Goal: Task Accomplishment & Management: Manage account settings

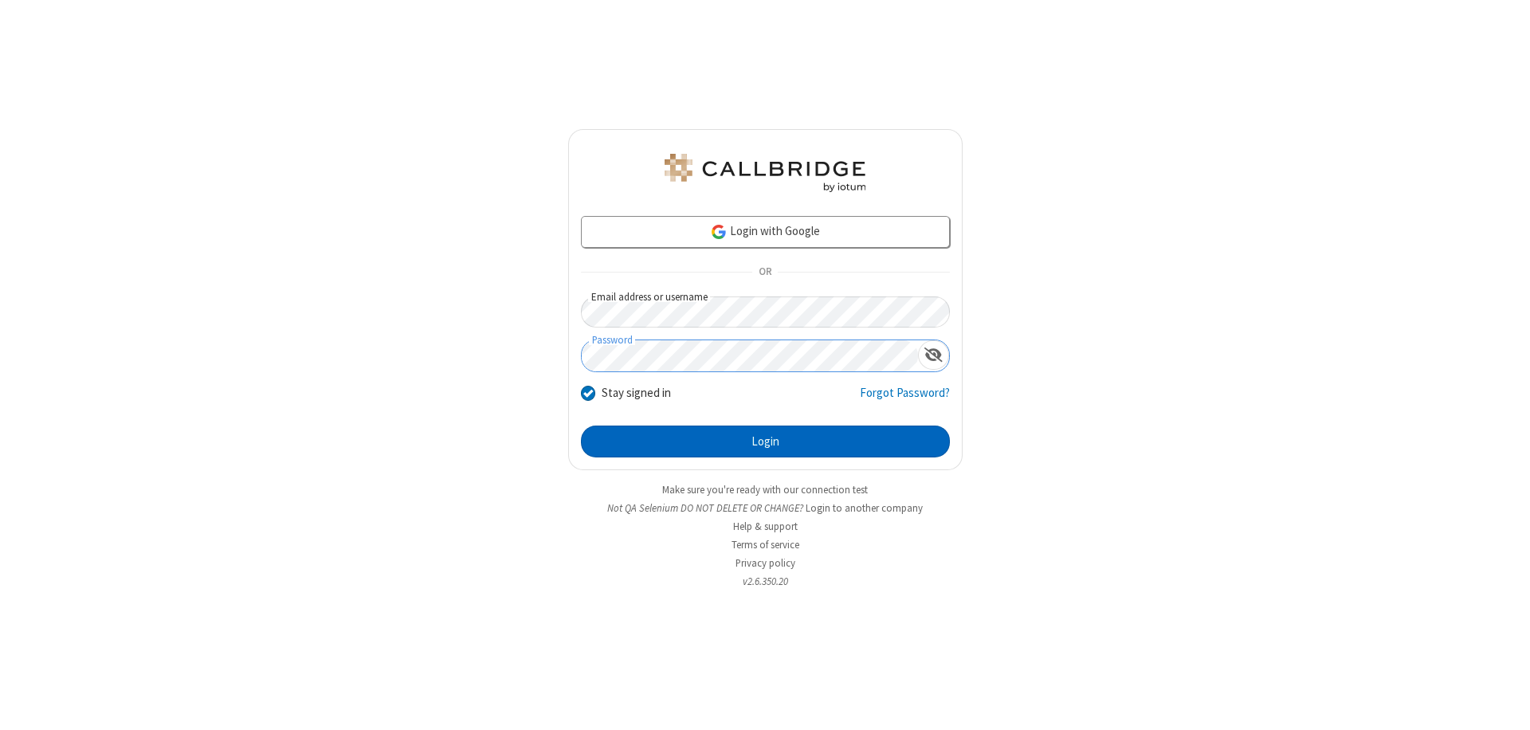
click at [765, 442] on button "Login" at bounding box center [765, 442] width 369 height 32
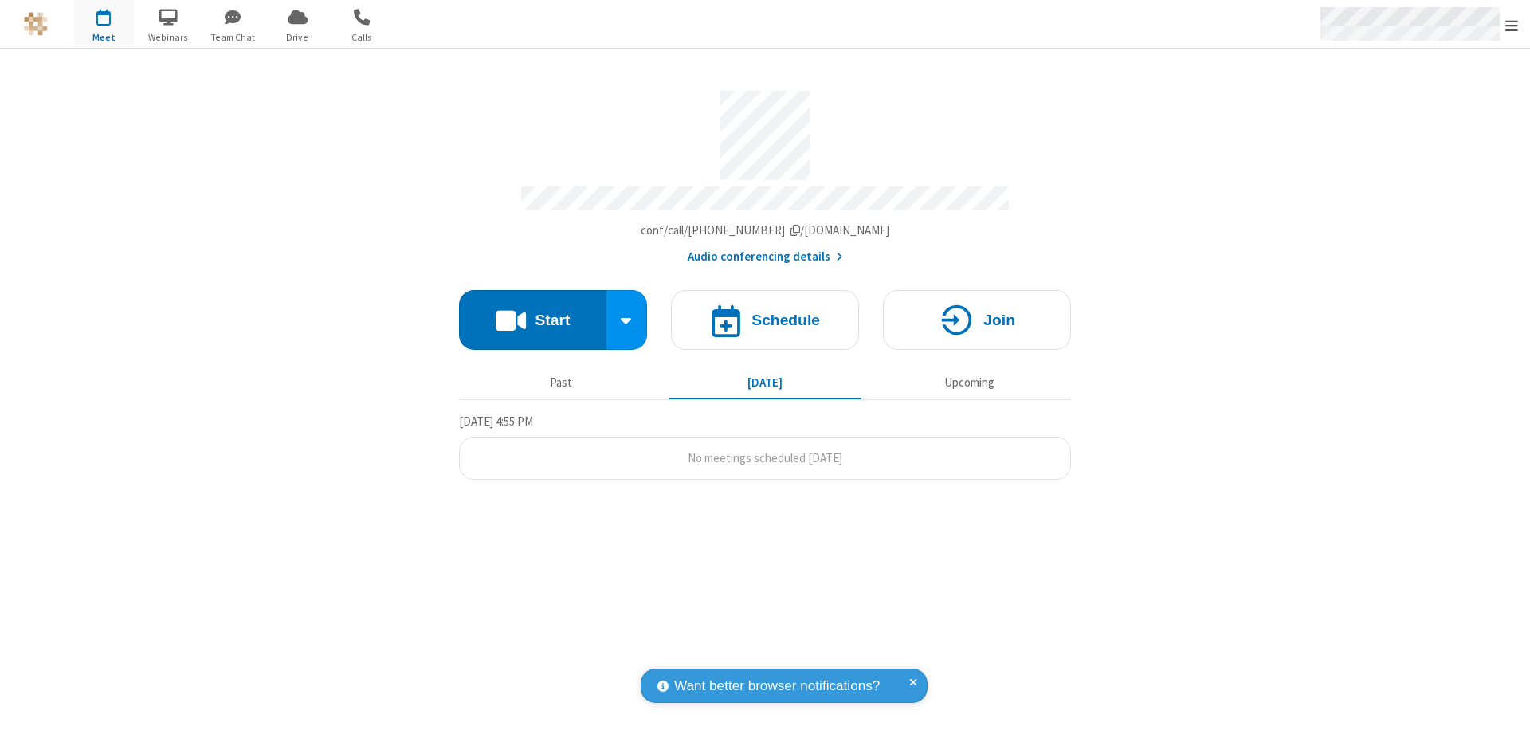
click at [1512, 25] on span "Open menu" at bounding box center [1512, 26] width 13 height 16
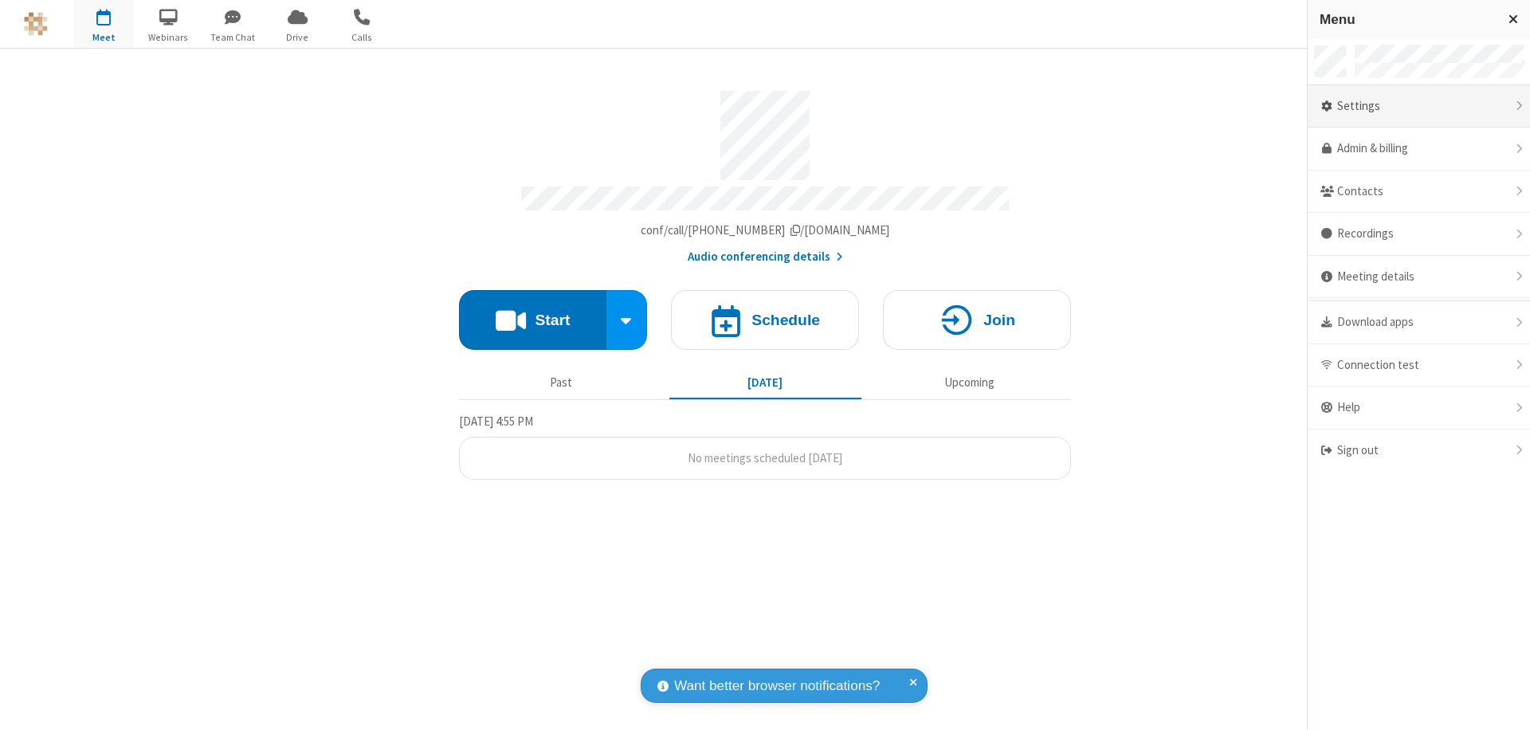
click at [1419, 106] on div "Settings" at bounding box center [1419, 106] width 222 height 43
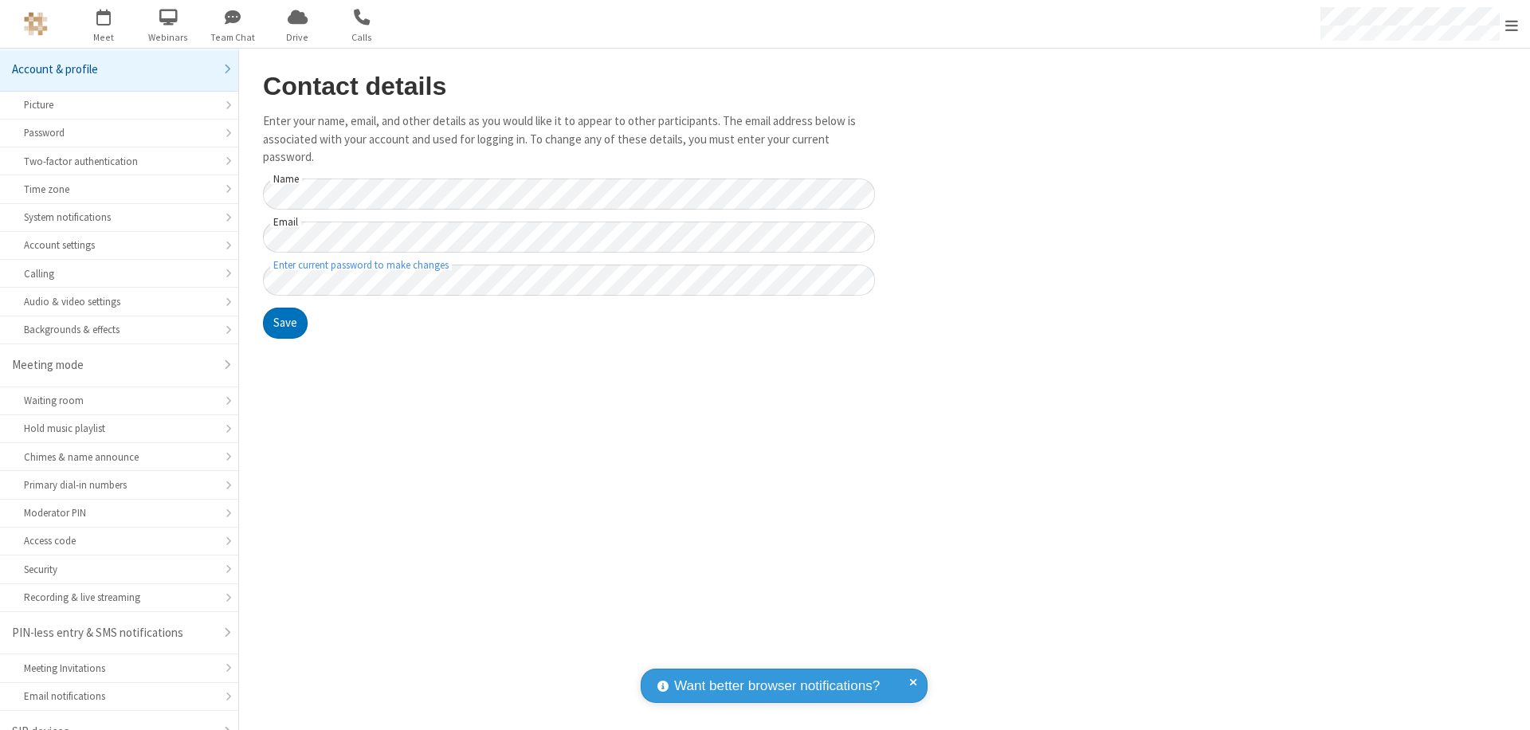
scroll to position [22, 0]
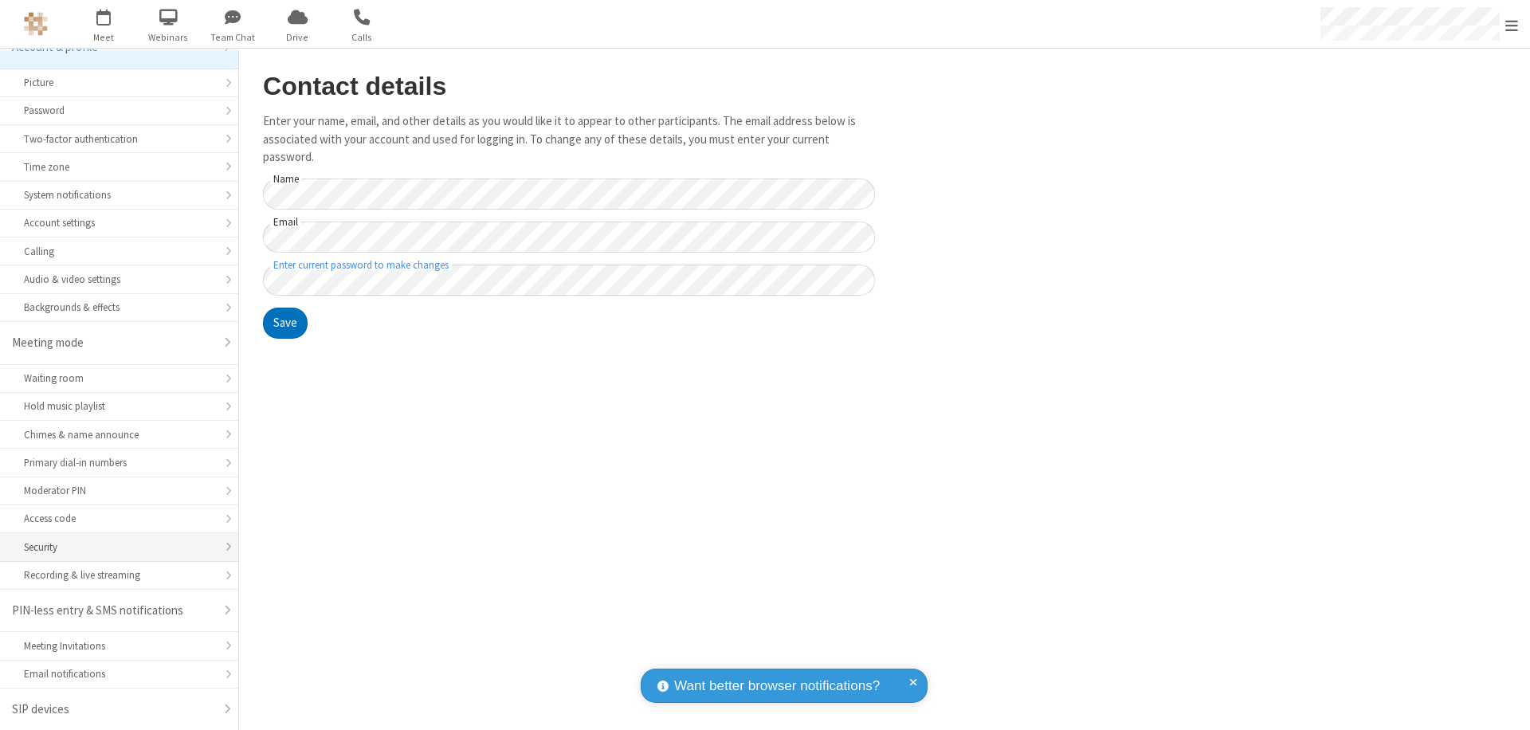
click at [113, 547] on div "Security" at bounding box center [119, 547] width 190 height 15
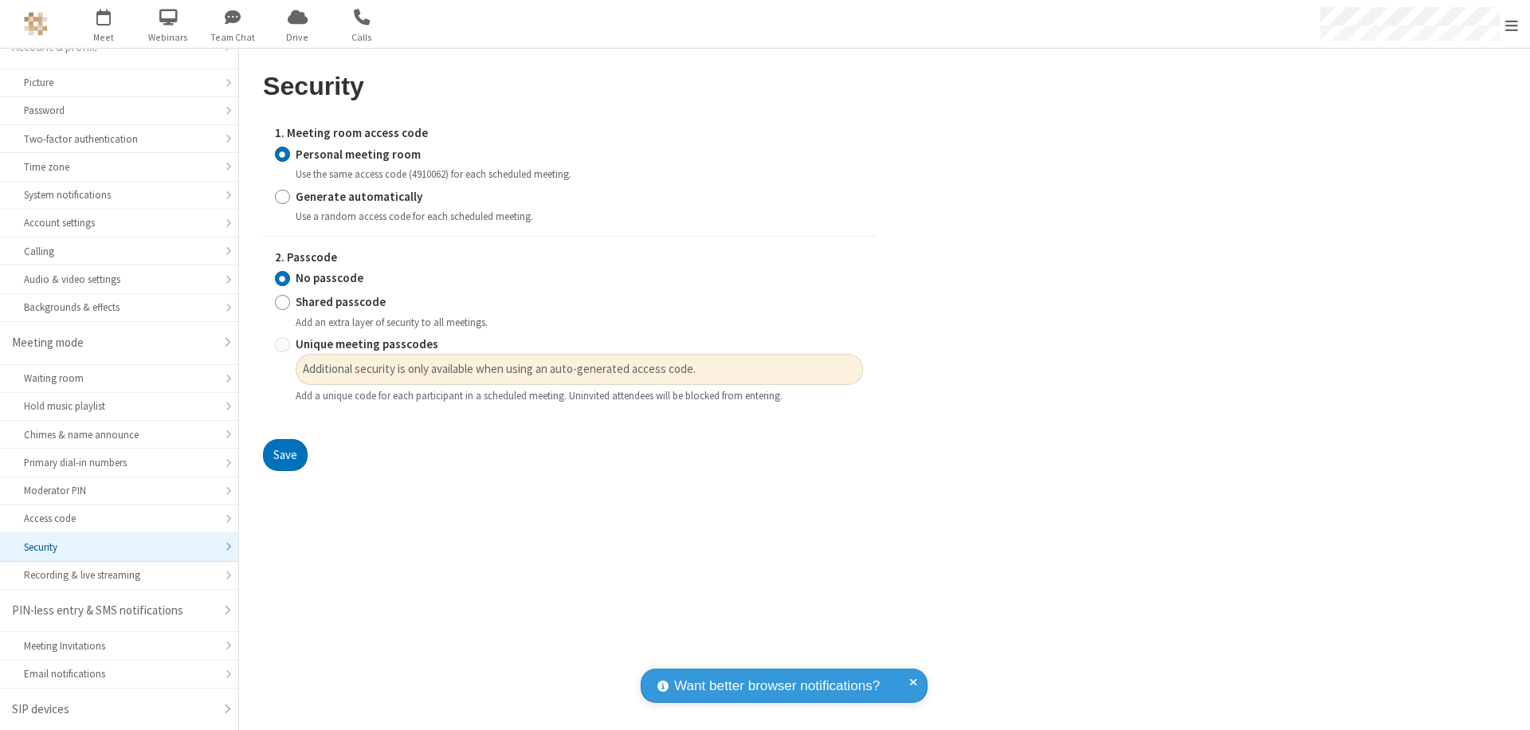
click at [282, 196] on input "Generate automatically" at bounding box center [282, 196] width 15 height 17
radio input "true"
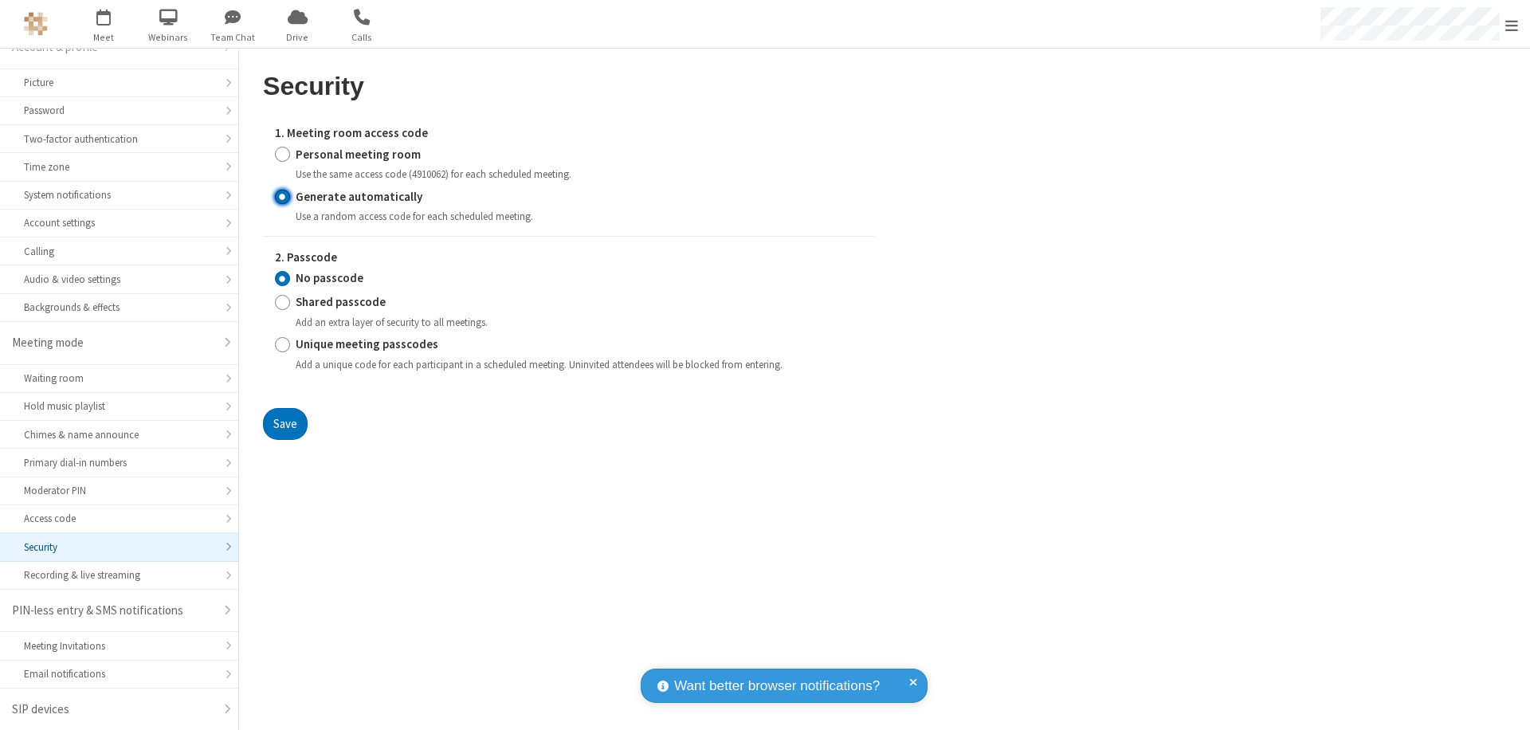
click at [282, 278] on input "No passcode" at bounding box center [282, 278] width 15 height 17
click at [285, 423] on button "Save" at bounding box center [285, 424] width 45 height 32
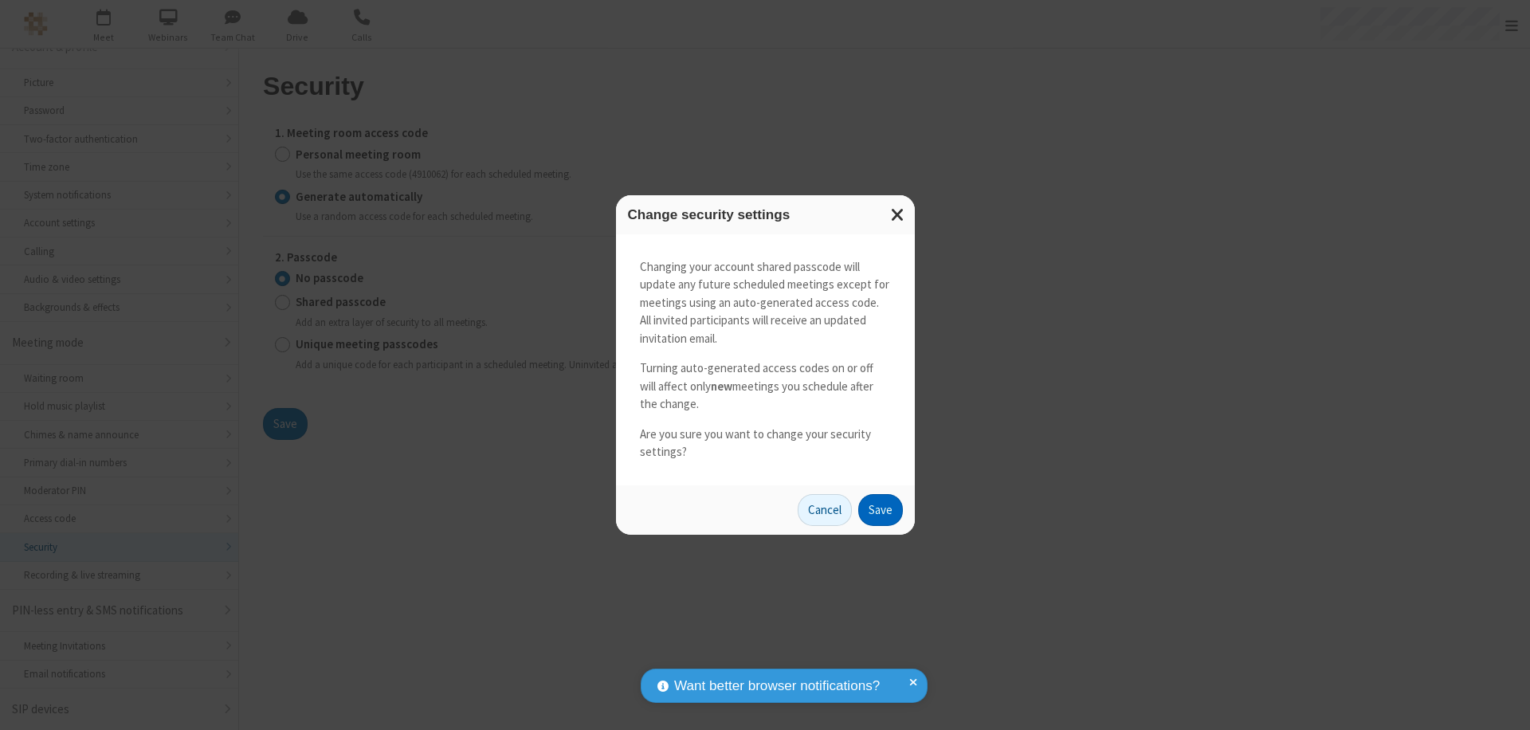
click at [880, 509] on button "Save" at bounding box center [880, 510] width 45 height 32
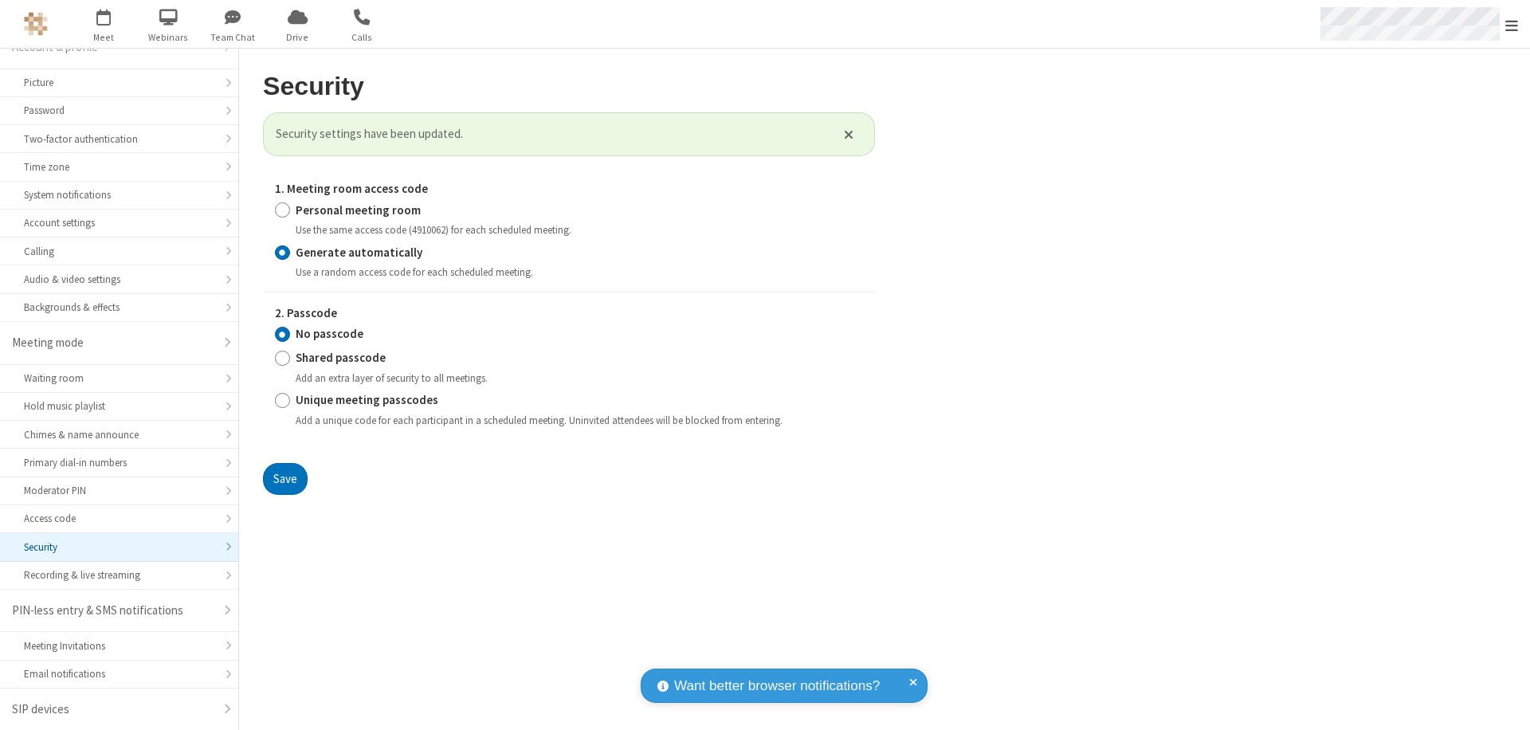
click at [1512, 25] on span "Open menu" at bounding box center [1512, 26] width 13 height 16
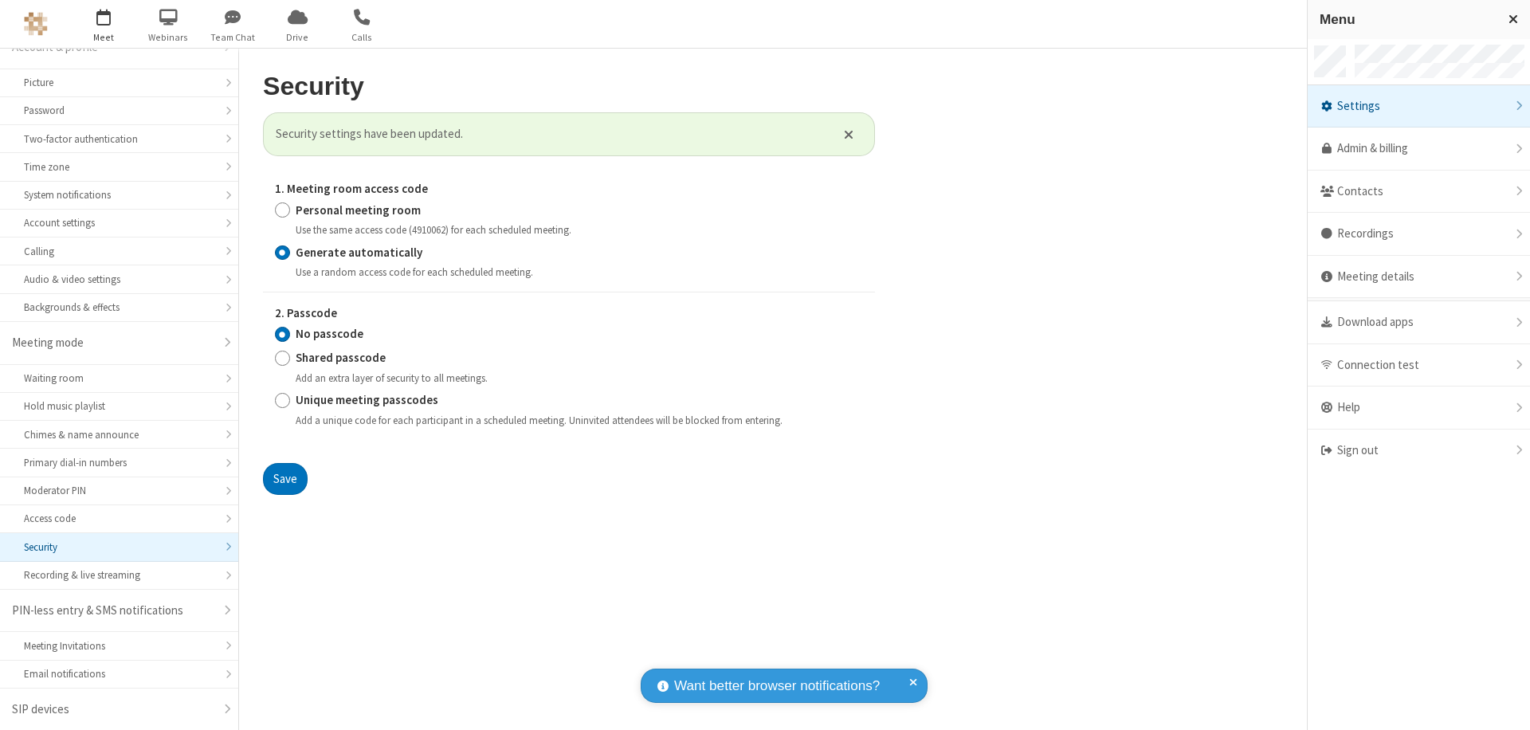
click at [104, 24] on span "button" at bounding box center [104, 16] width 60 height 27
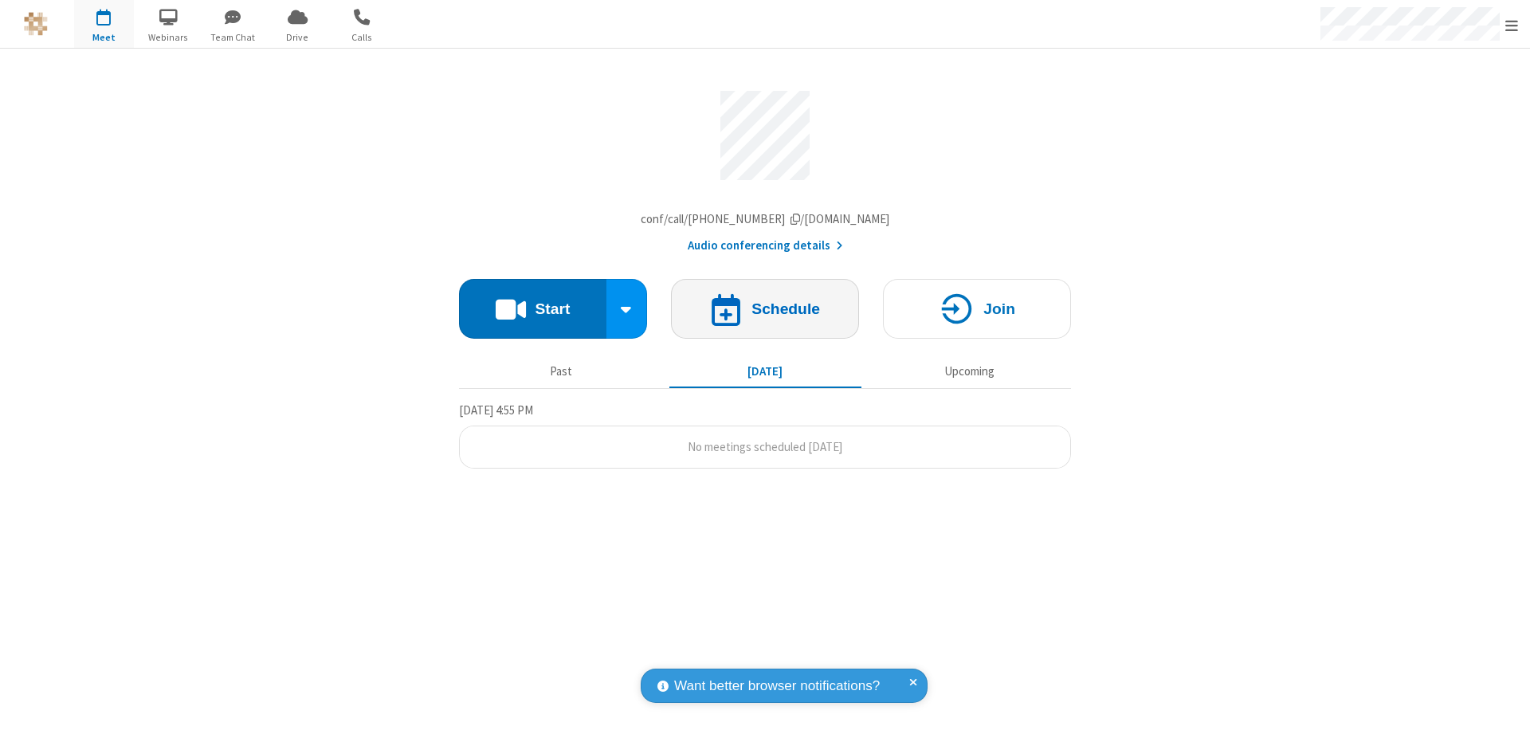
click at [765, 312] on h4 "Schedule" at bounding box center [786, 308] width 69 height 15
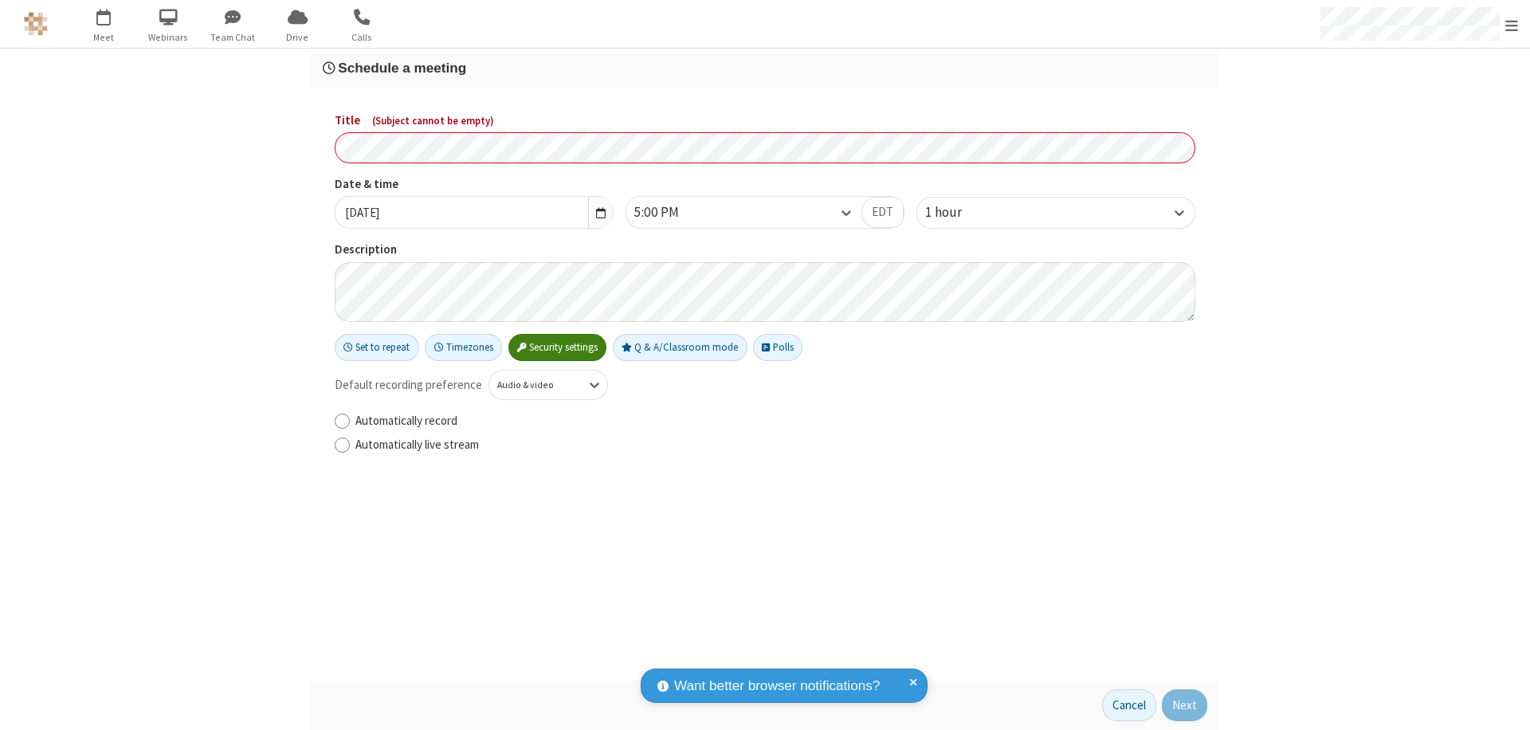
click at [765, 68] on h3 "Schedule a meeting" at bounding box center [765, 68] width 885 height 15
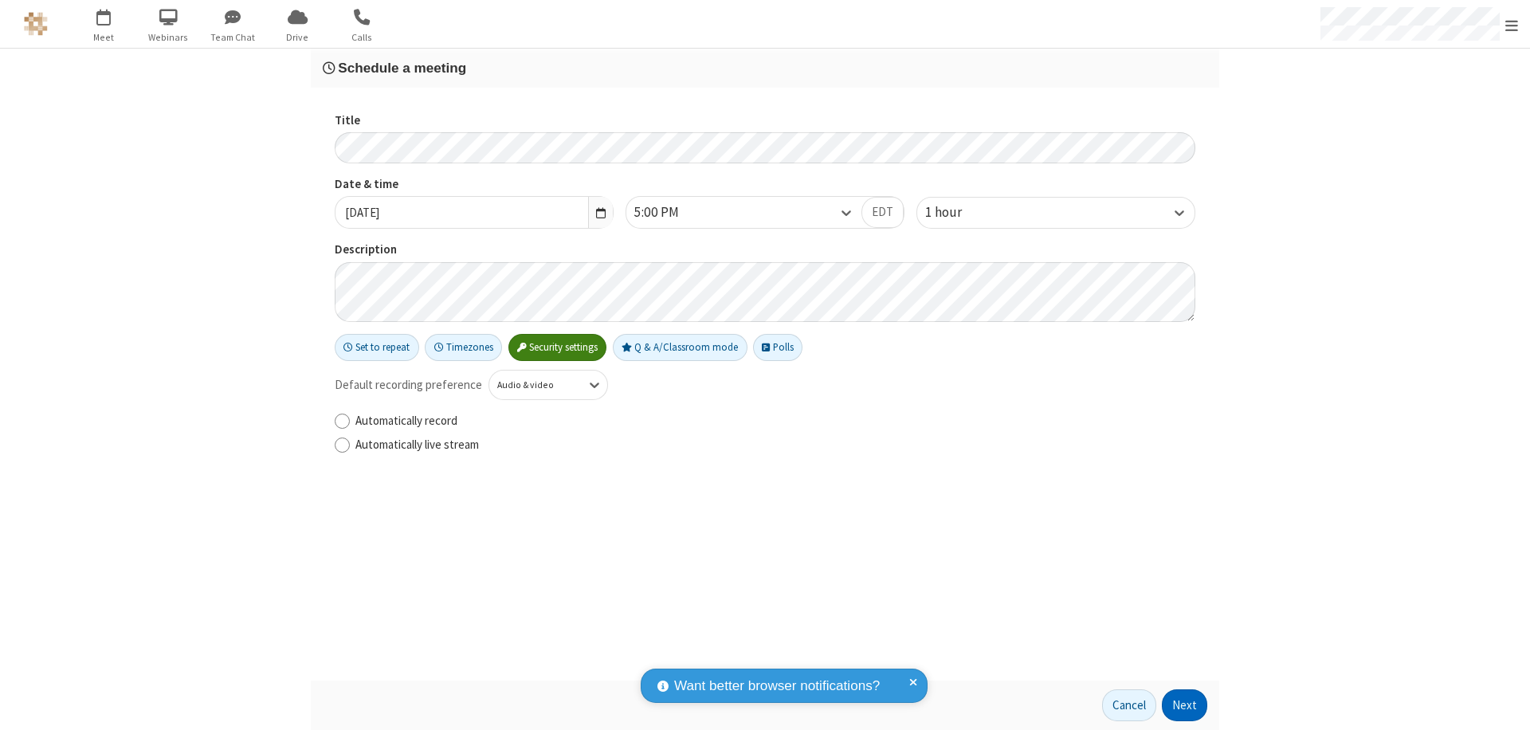
click at [1185, 705] on button "Next" at bounding box center [1184, 705] width 45 height 32
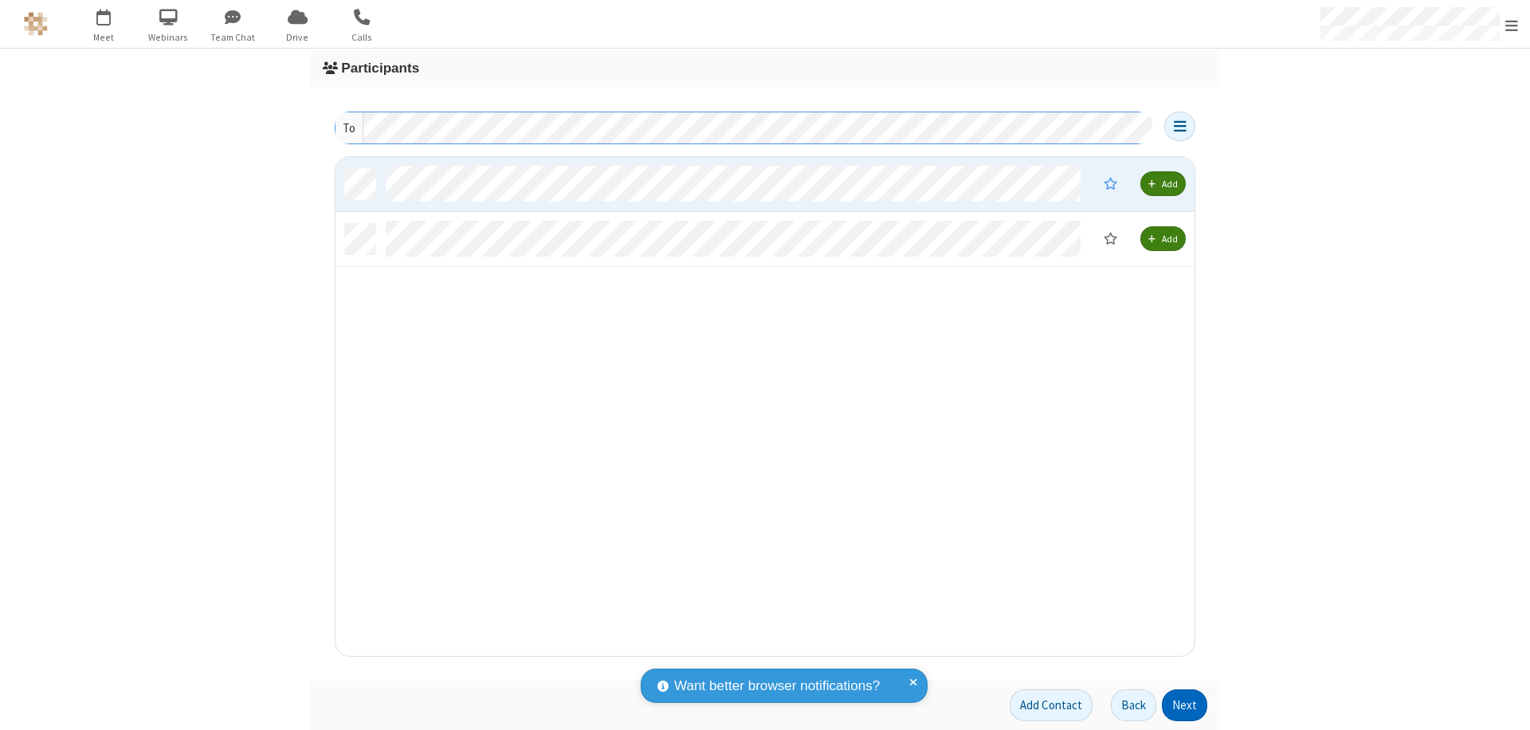
click at [1185, 705] on button "Next" at bounding box center [1184, 705] width 45 height 32
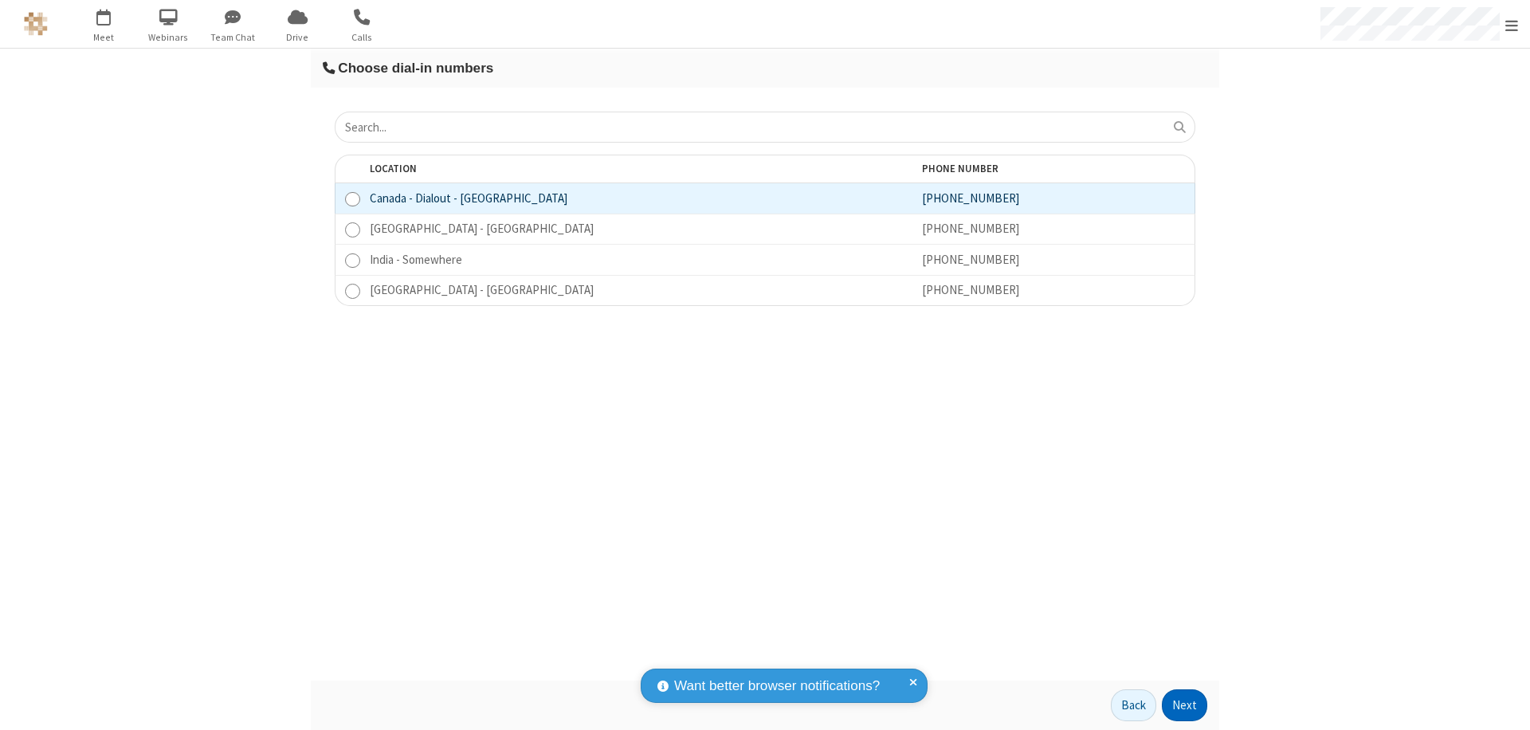
click at [1185, 705] on button "Next" at bounding box center [1184, 705] width 45 height 32
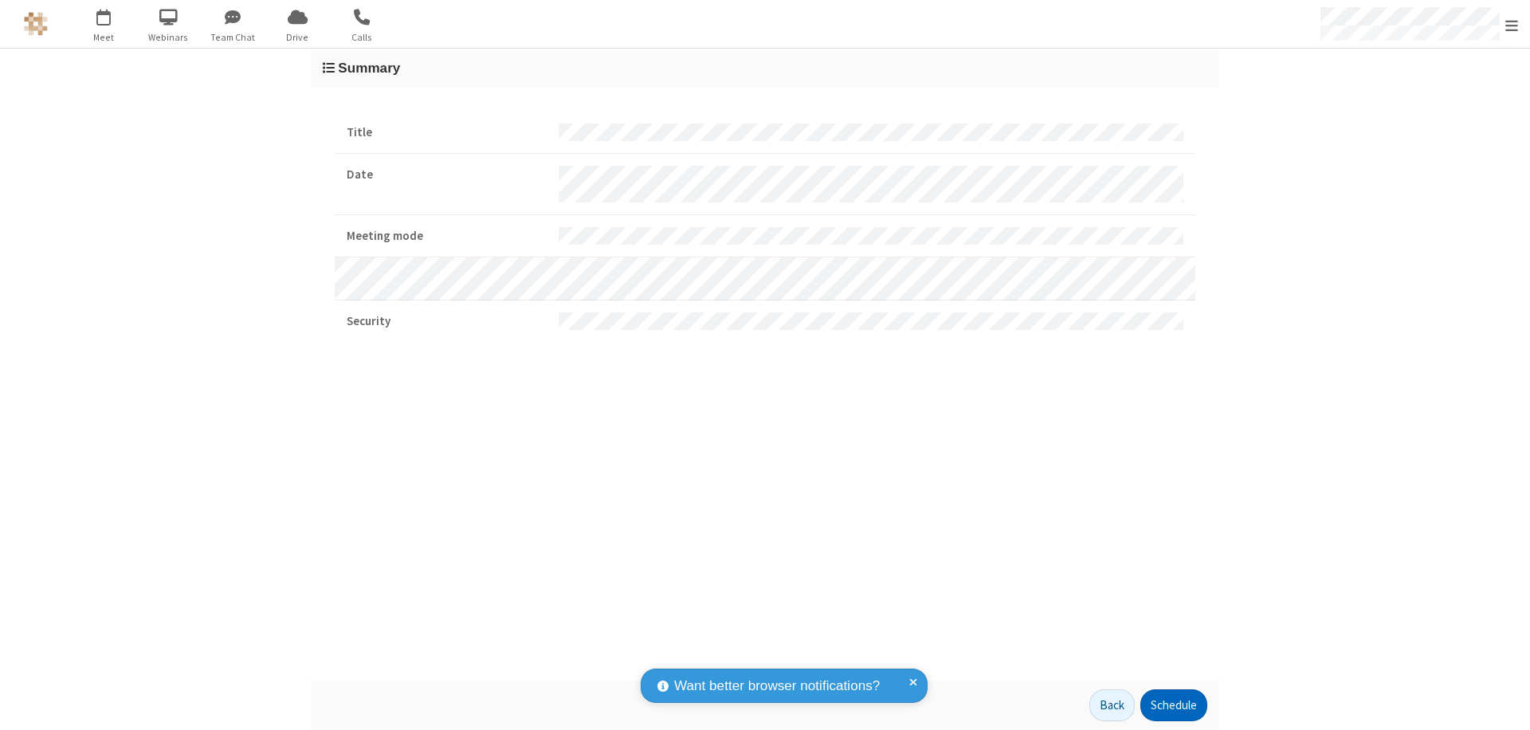
click at [1173, 705] on button "Schedule" at bounding box center [1174, 705] width 67 height 32
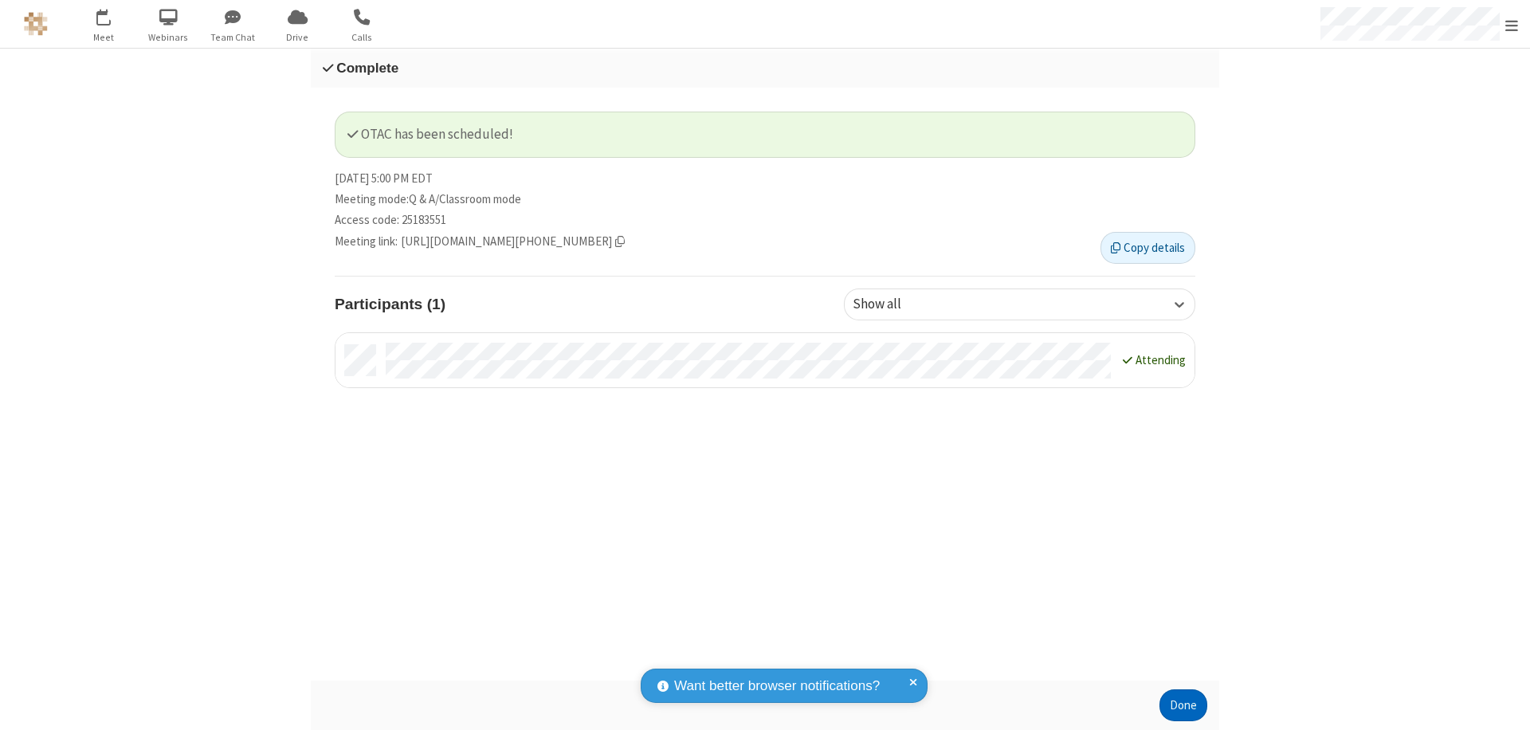
click at [1184, 705] on button "Done" at bounding box center [1184, 705] width 48 height 32
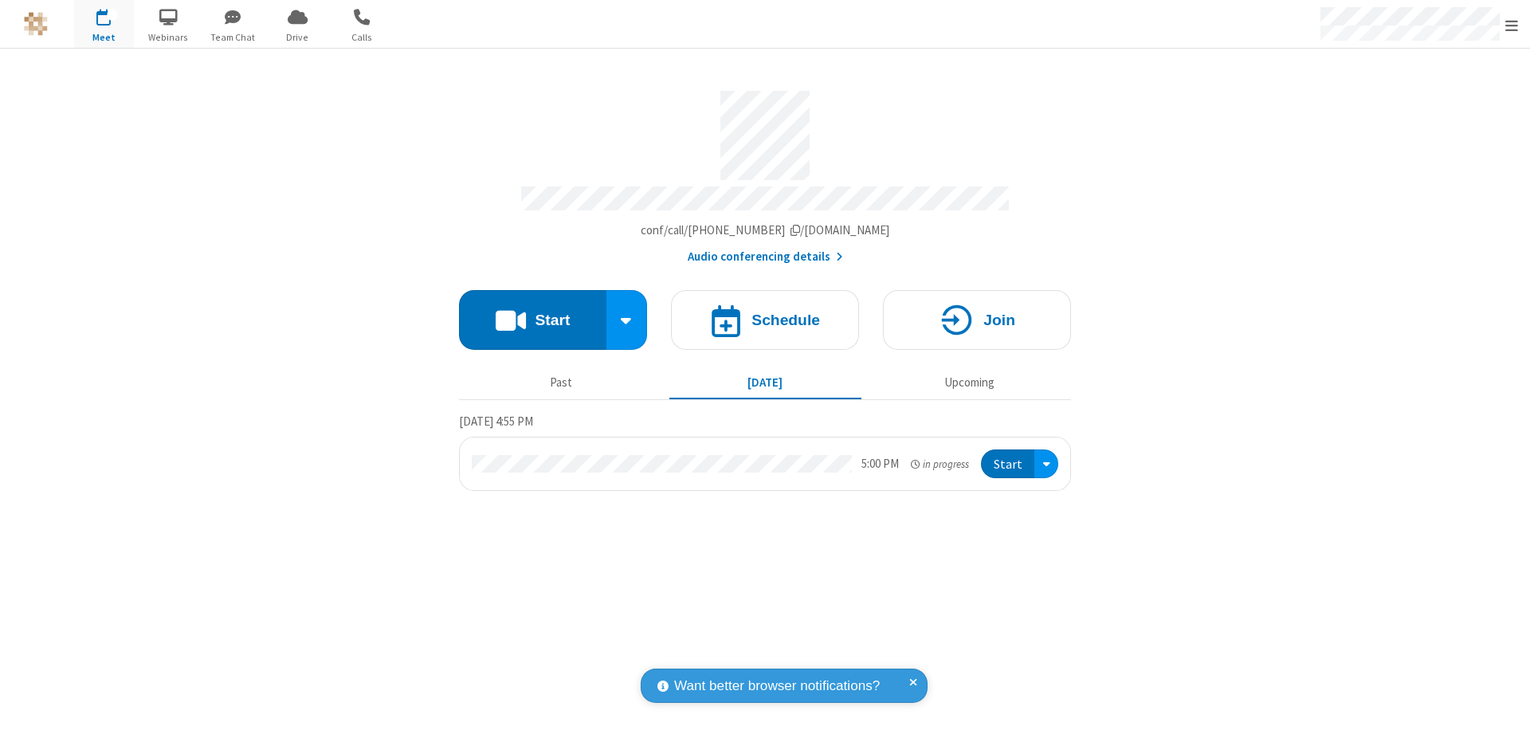
click at [1009, 457] on button "Start" at bounding box center [1007, 464] width 53 height 29
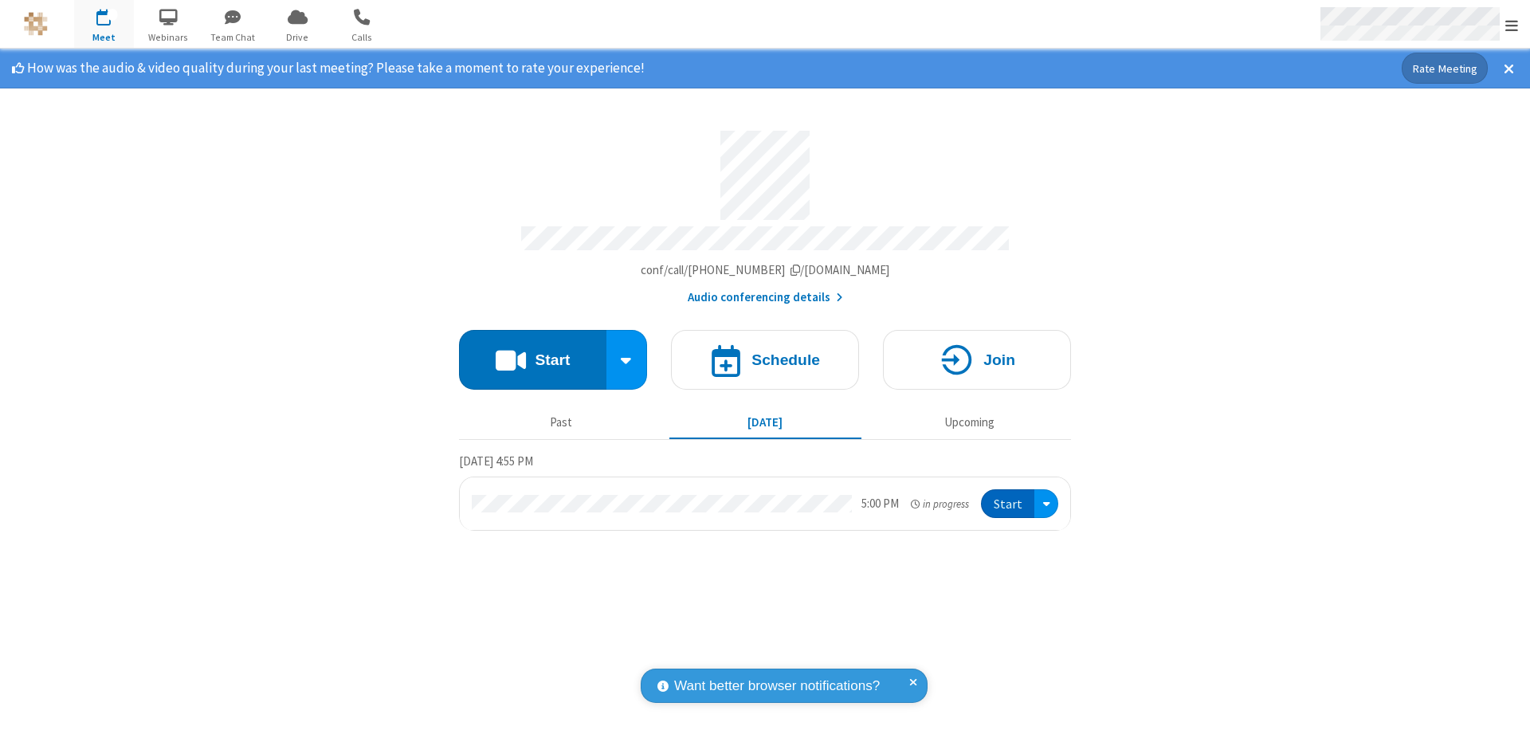
click at [1512, 25] on span "Open menu" at bounding box center [1512, 26] width 13 height 16
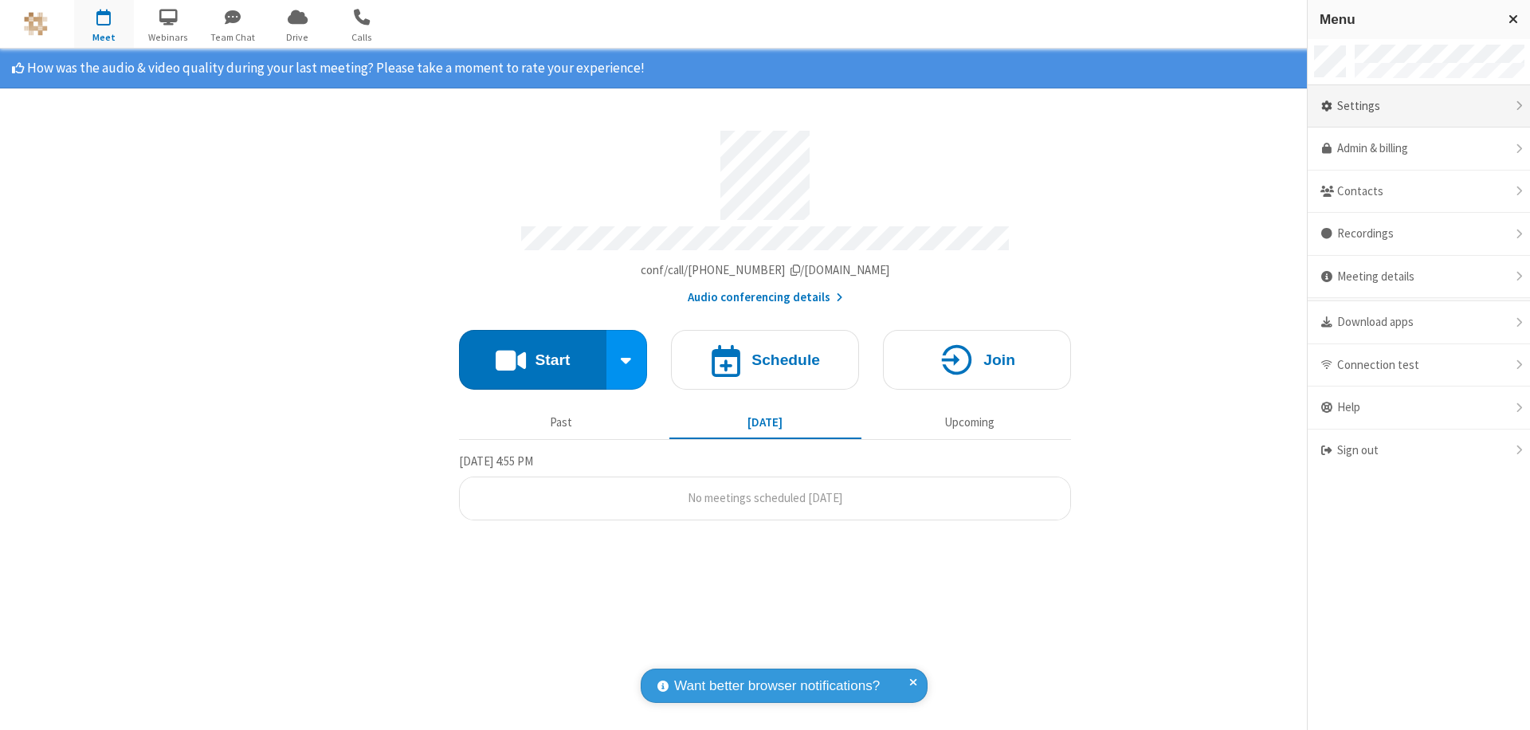
click at [1419, 106] on div "Settings" at bounding box center [1419, 106] width 222 height 43
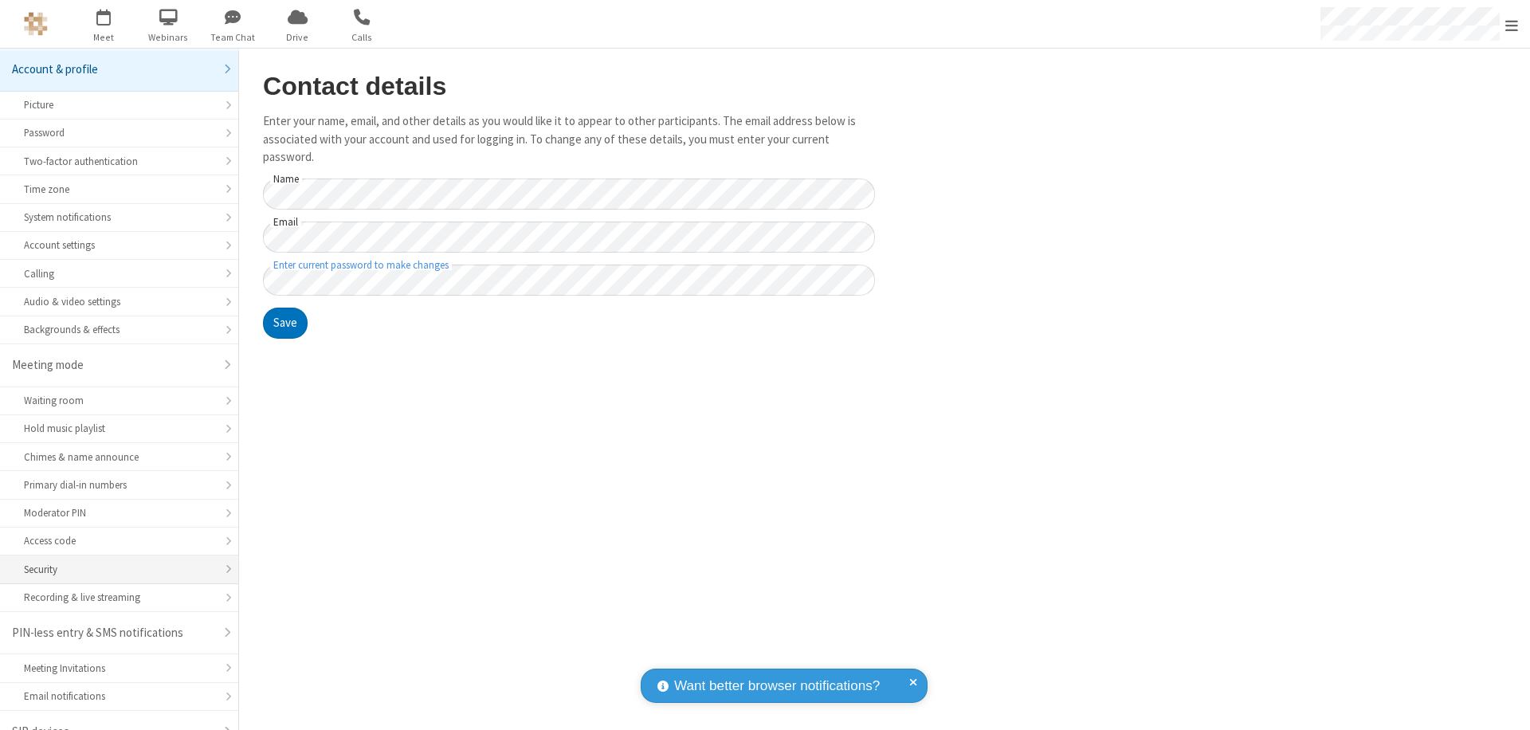
click at [113, 562] on div "Security" at bounding box center [119, 569] width 190 height 15
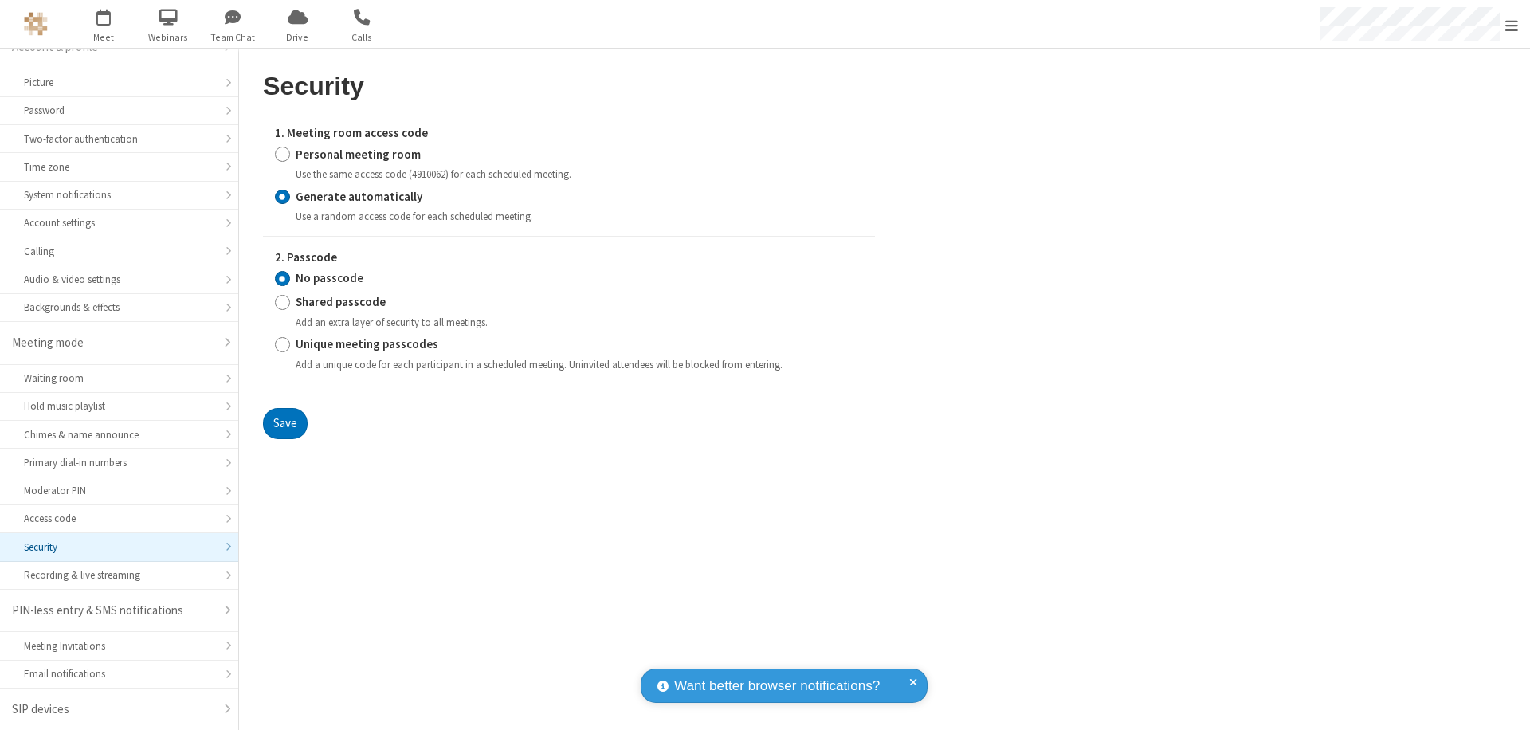
click at [282, 154] on input "Personal meeting room" at bounding box center [282, 154] width 15 height 17
radio input "true"
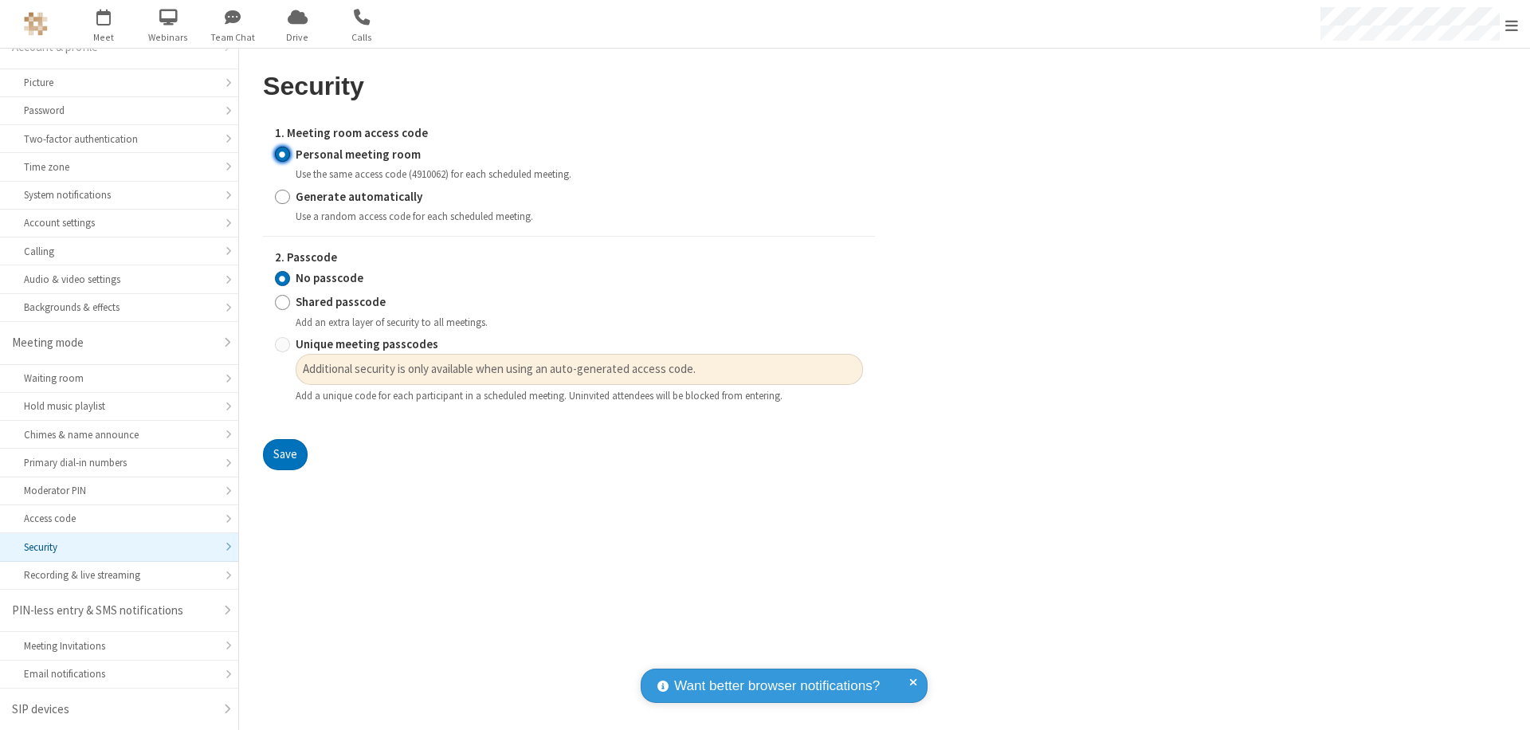
click at [282, 278] on input "No passcode" at bounding box center [282, 278] width 15 height 17
click at [285, 455] on button "Save" at bounding box center [285, 455] width 45 height 32
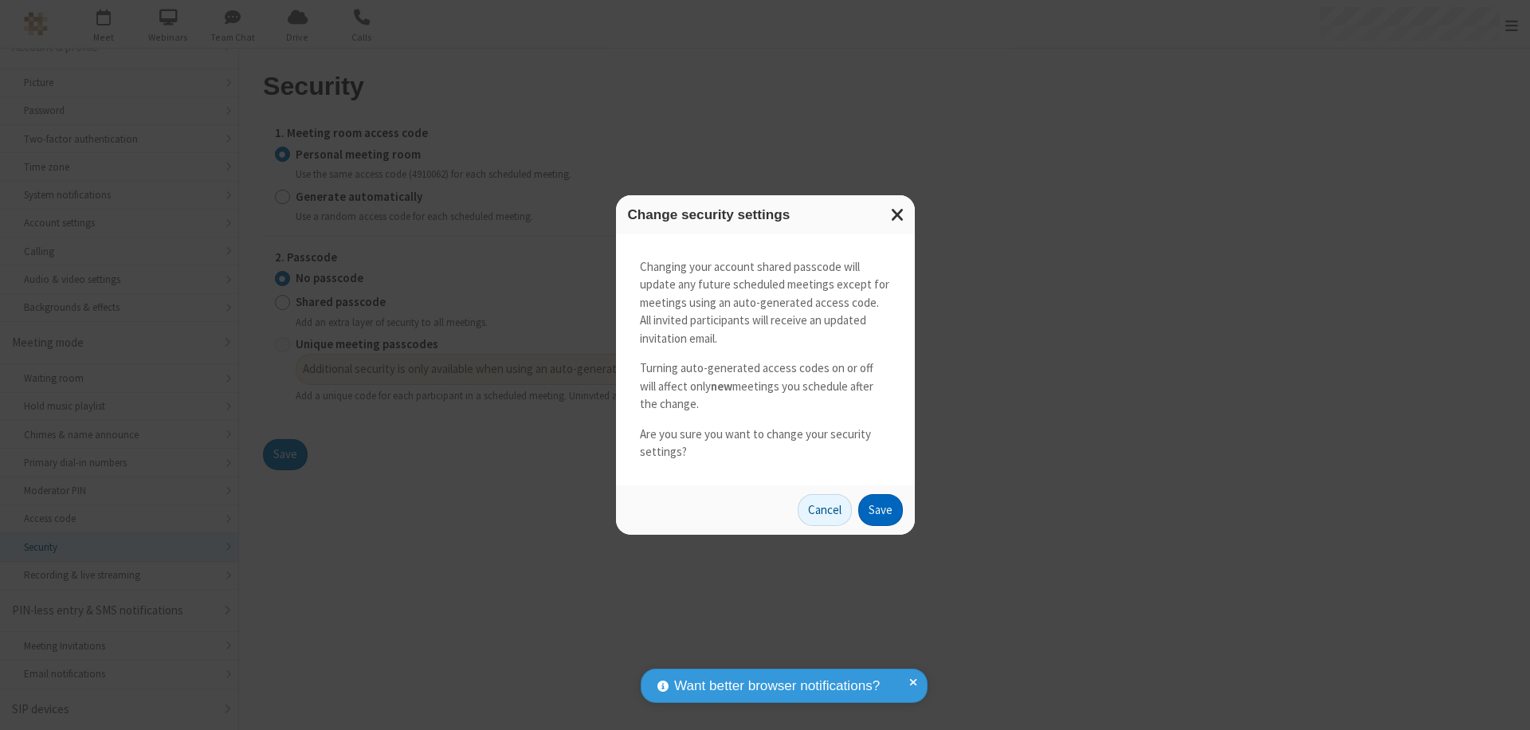
click at [880, 509] on button "Save" at bounding box center [880, 510] width 45 height 32
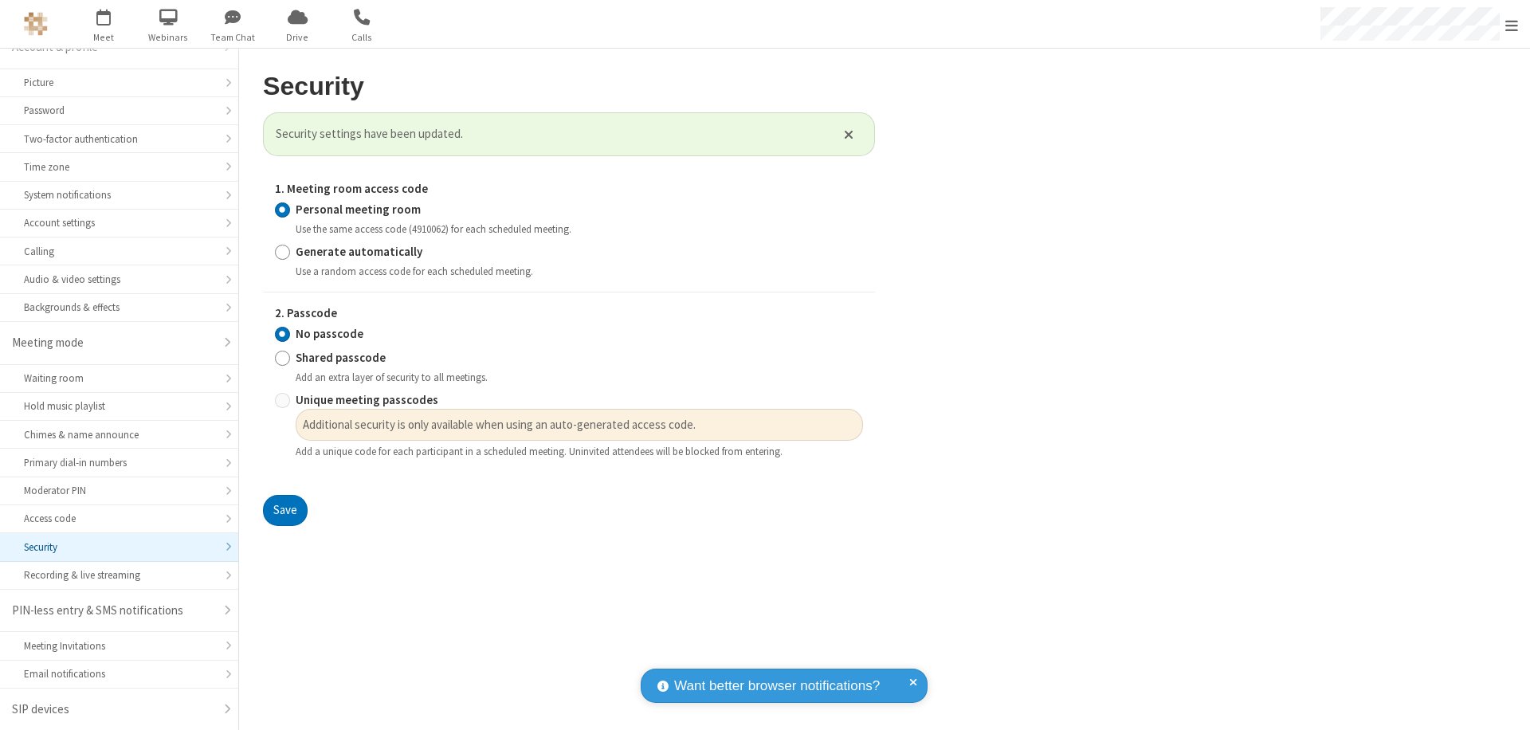
click at [1512, 24] on span "Open menu" at bounding box center [1512, 26] width 13 height 16
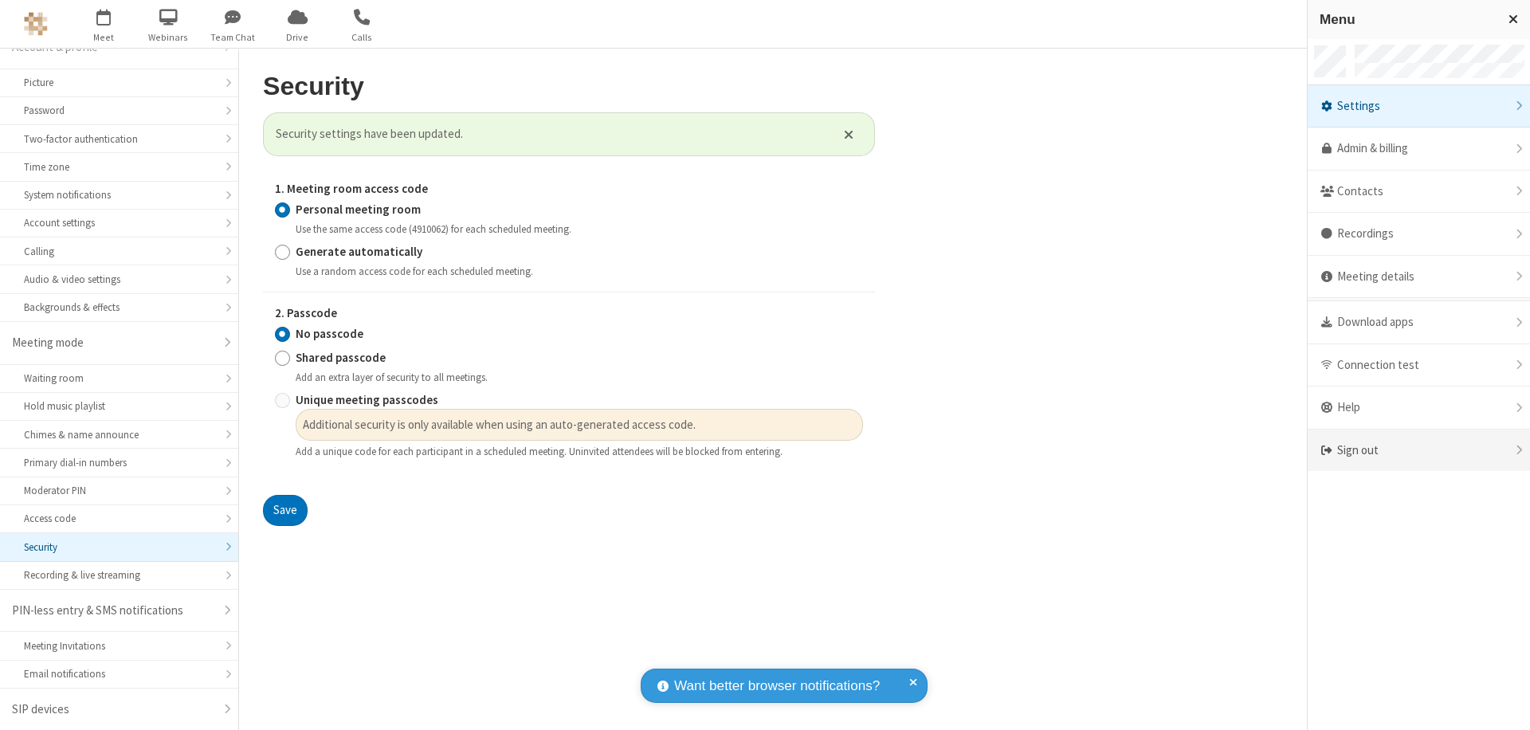
click at [1419, 450] on div "Sign out" at bounding box center [1419, 451] width 222 height 42
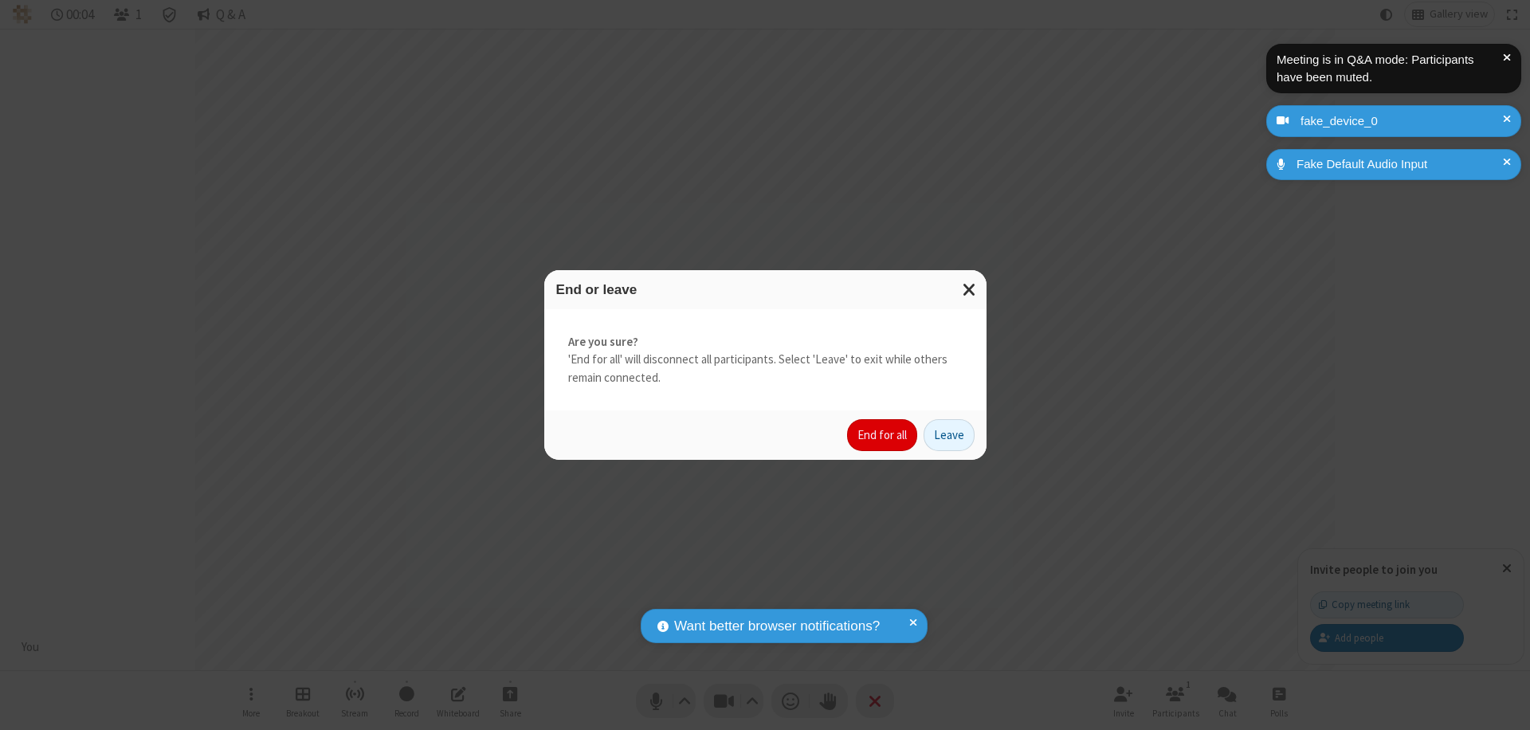
click at [883, 435] on button "End for all" at bounding box center [882, 435] width 70 height 32
